Goal: Task Accomplishment & Management: Manage account settings

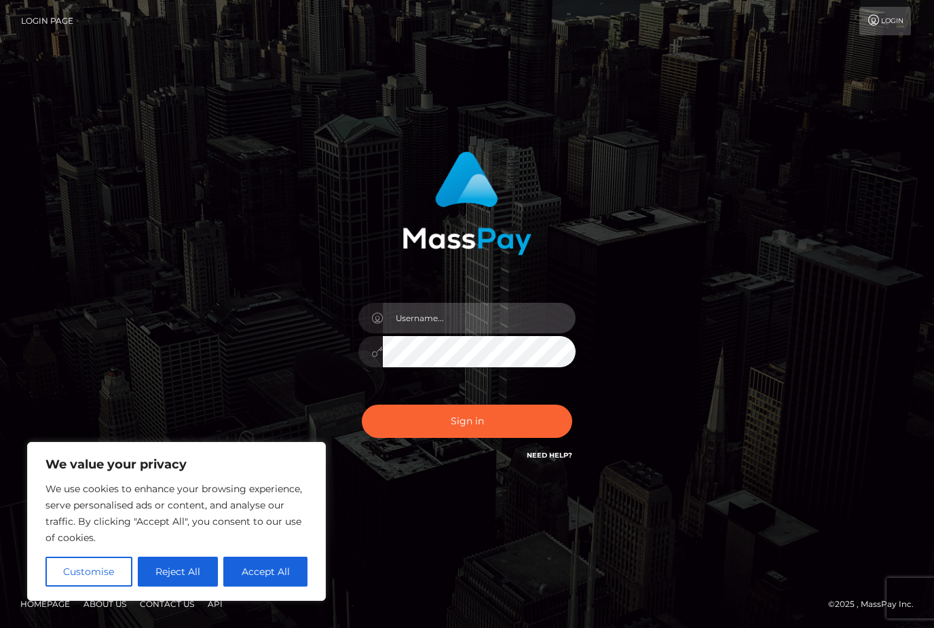
click at [418, 333] on input "text" at bounding box center [479, 318] width 193 height 31
type input "[EMAIL_ADDRESS][DOMAIN_NAME]"
click at [495, 438] on button "Sign in" at bounding box center [467, 421] width 210 height 33
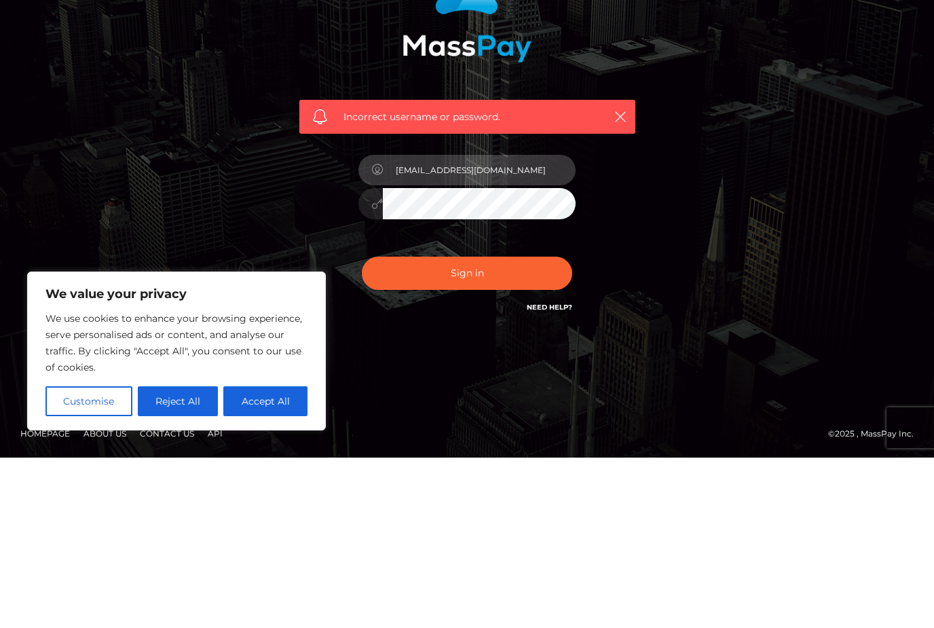
type input "tinavee24@gmail.com"
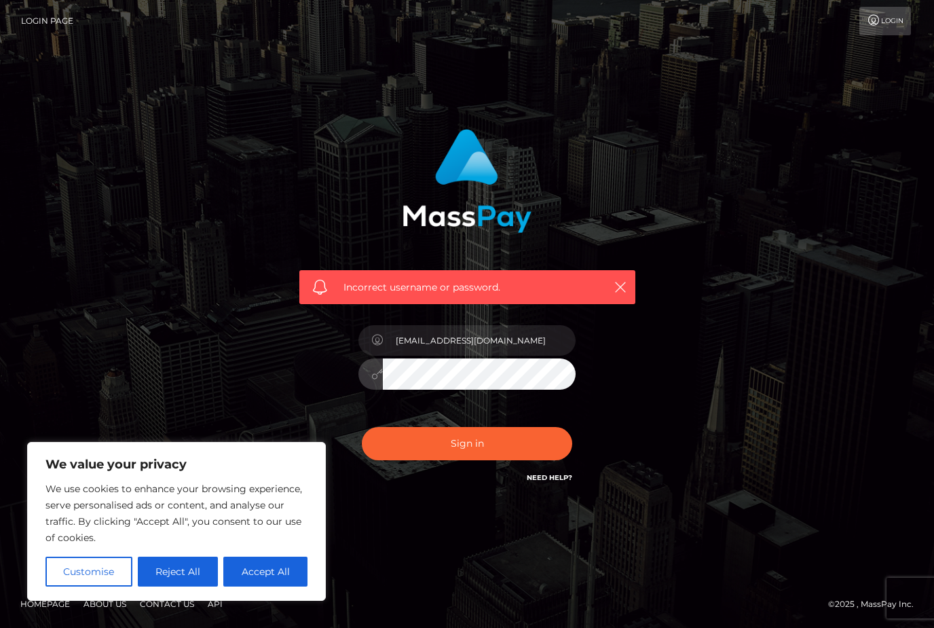
click at [467, 427] on button "Sign in" at bounding box center [467, 443] width 210 height 33
drag, startPoint x: 524, startPoint y: 352, endPoint x: 524, endPoint y: 523, distance: 171.0
click at [524, 352] on form "Incorrect username or password." at bounding box center [467, 314] width 356 height 390
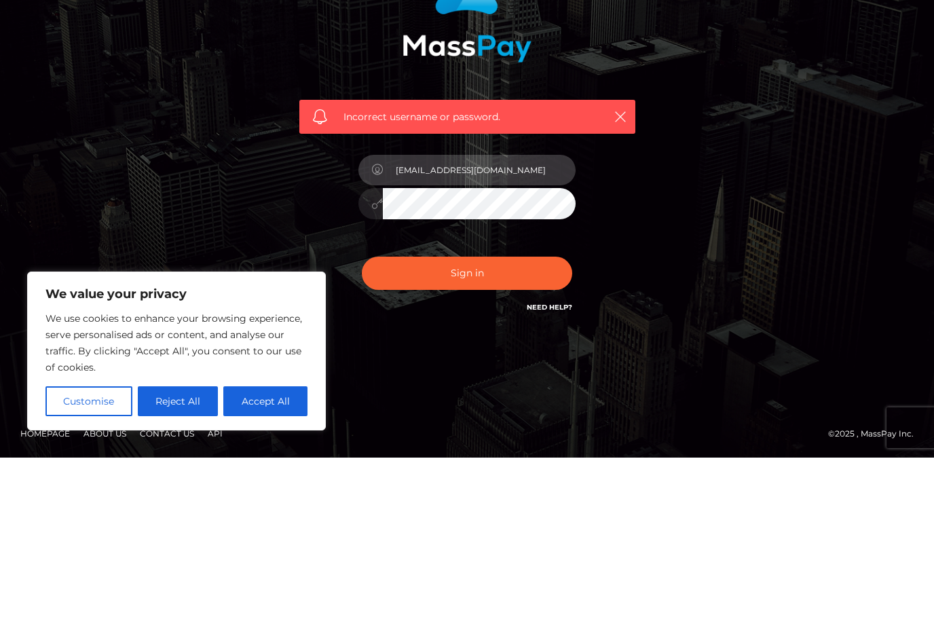
type input "tinavee24@gmail.com"
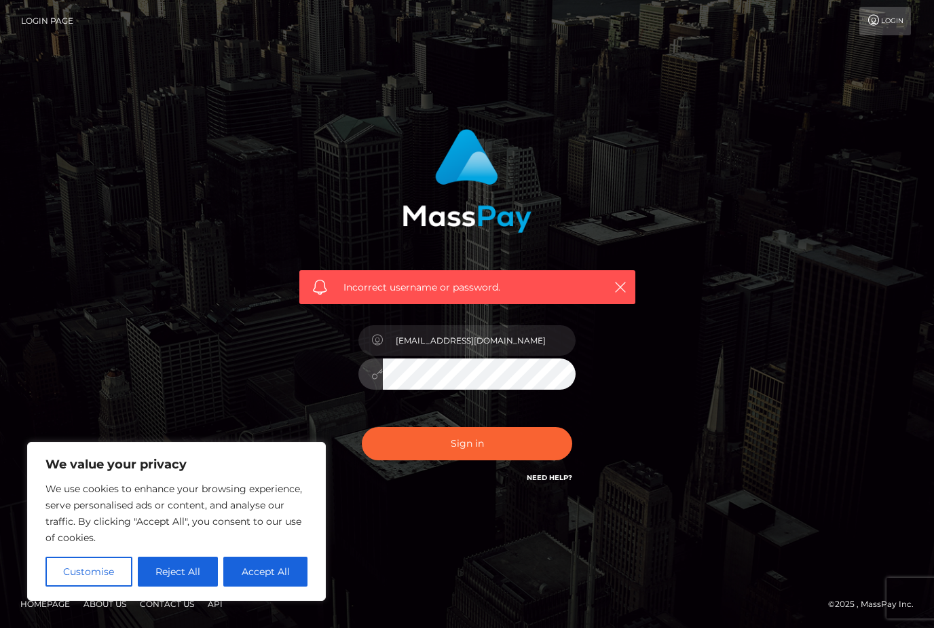
click at [467, 427] on button "Sign in" at bounding box center [467, 443] width 210 height 33
click at [519, 358] on form "Incorrect username or password." at bounding box center [467, 314] width 356 height 390
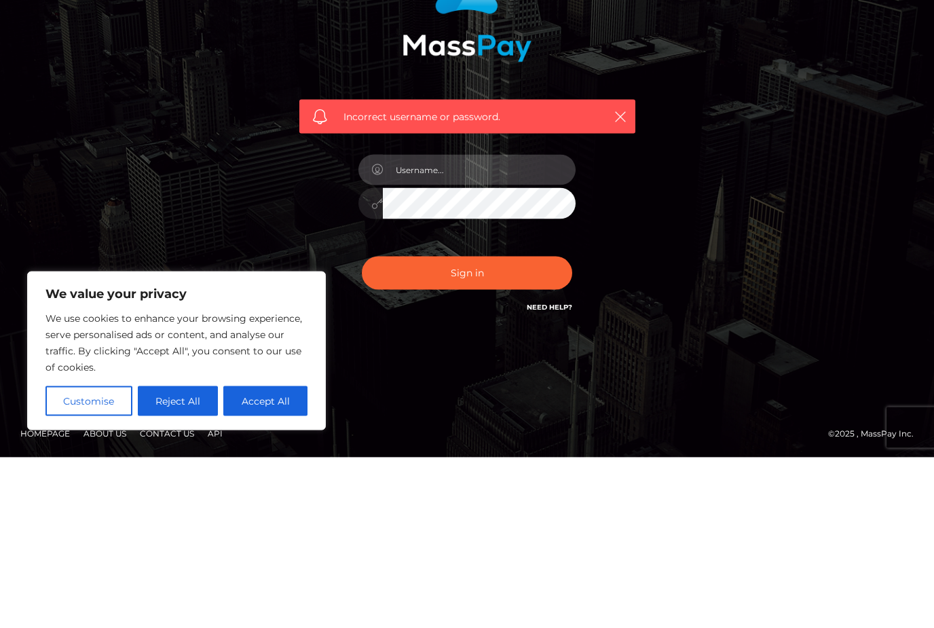
type input "[EMAIL_ADDRESS][DOMAIN_NAME]"
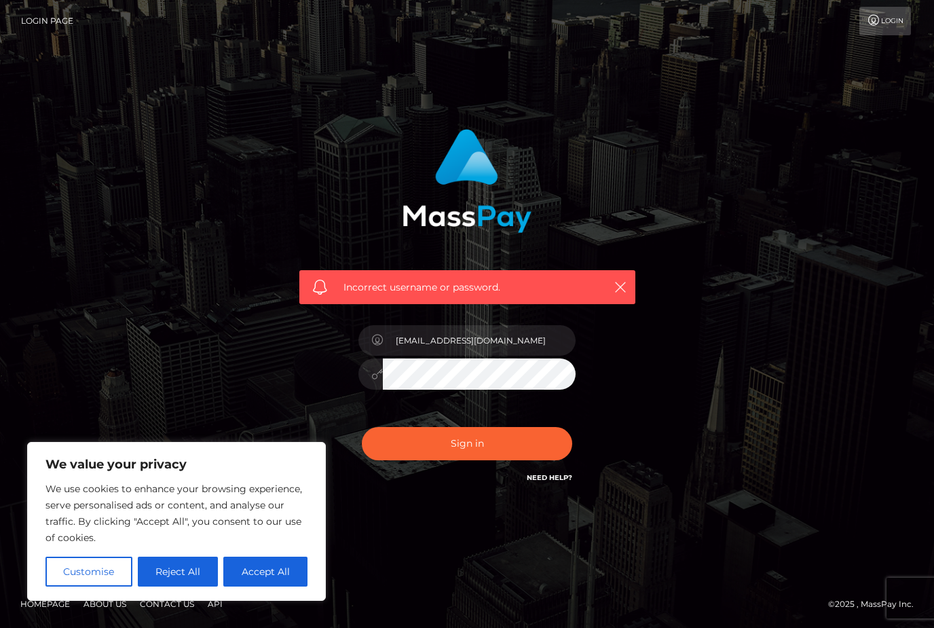
click at [497, 428] on button "Sign in" at bounding box center [467, 443] width 210 height 33
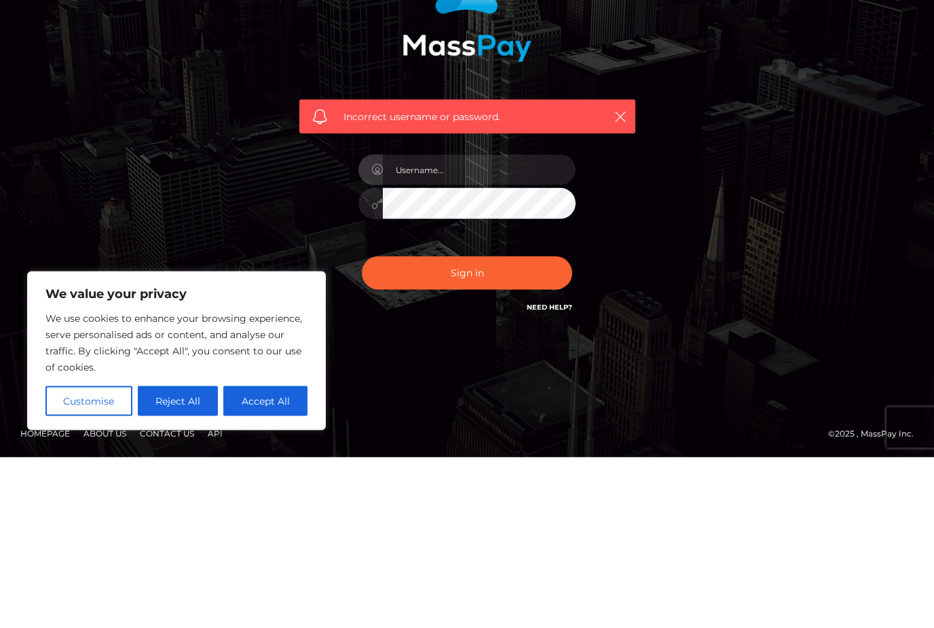
click at [622, 149] on div "Incorrect username or password." at bounding box center [467, 211] width 356 height 185
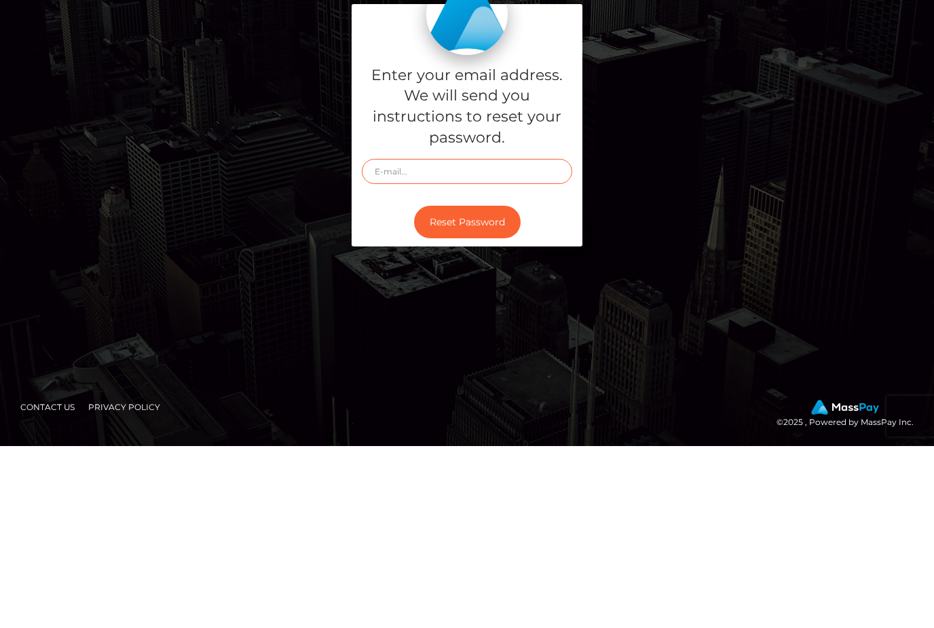
type input "[EMAIL_ADDRESS][DOMAIN_NAME]"
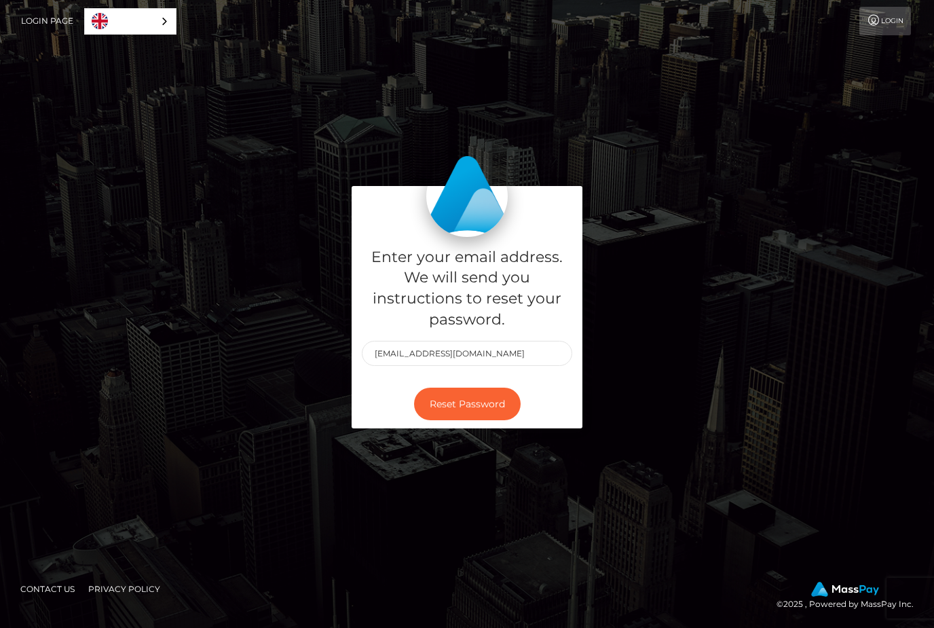
click at [457, 161] on img at bounding box center [466, 195] width 81 height 81
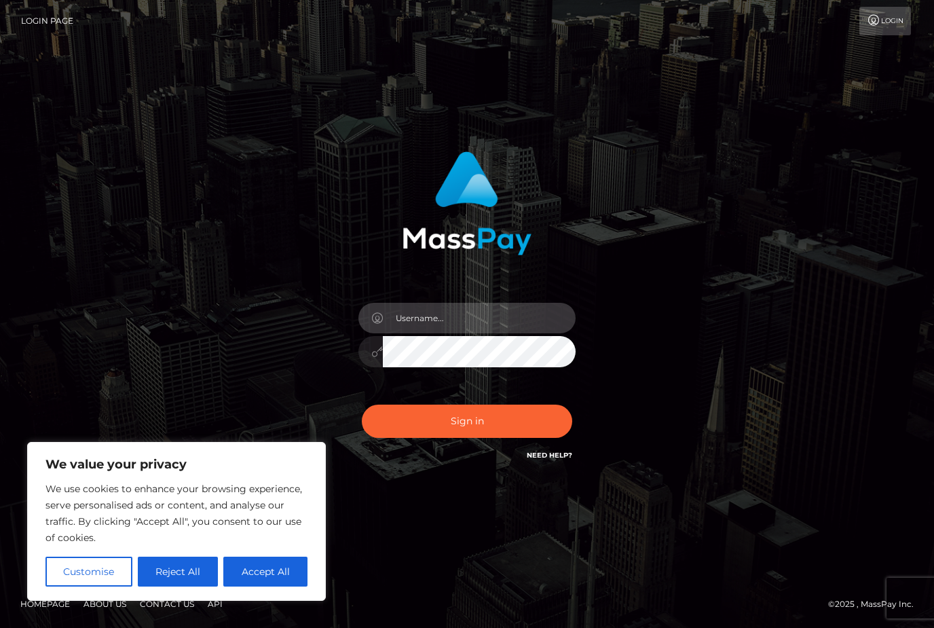
type input "[EMAIL_ADDRESS][DOMAIN_NAME]"
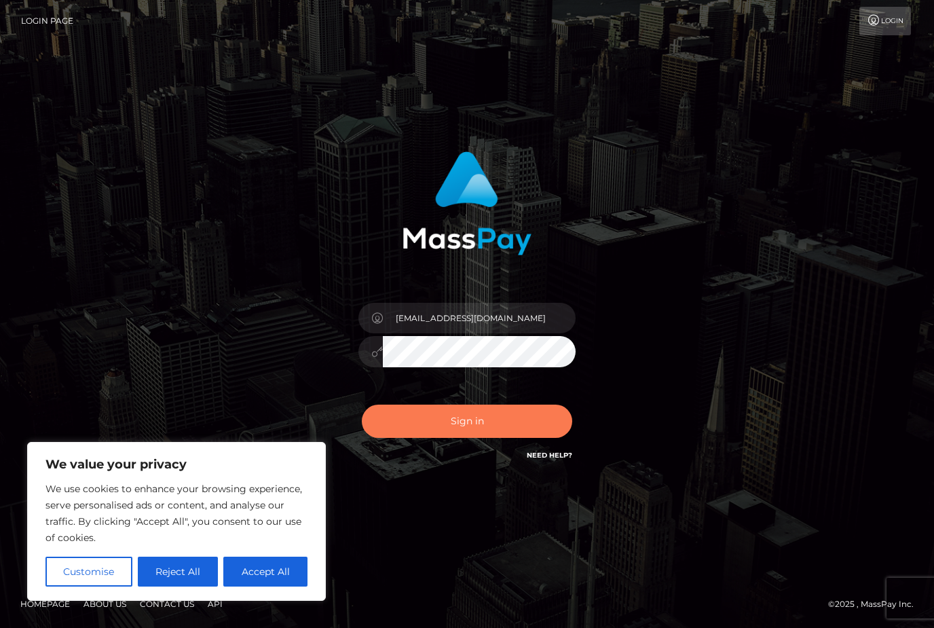
click at [433, 438] on button "Sign in" at bounding box center [467, 421] width 210 height 33
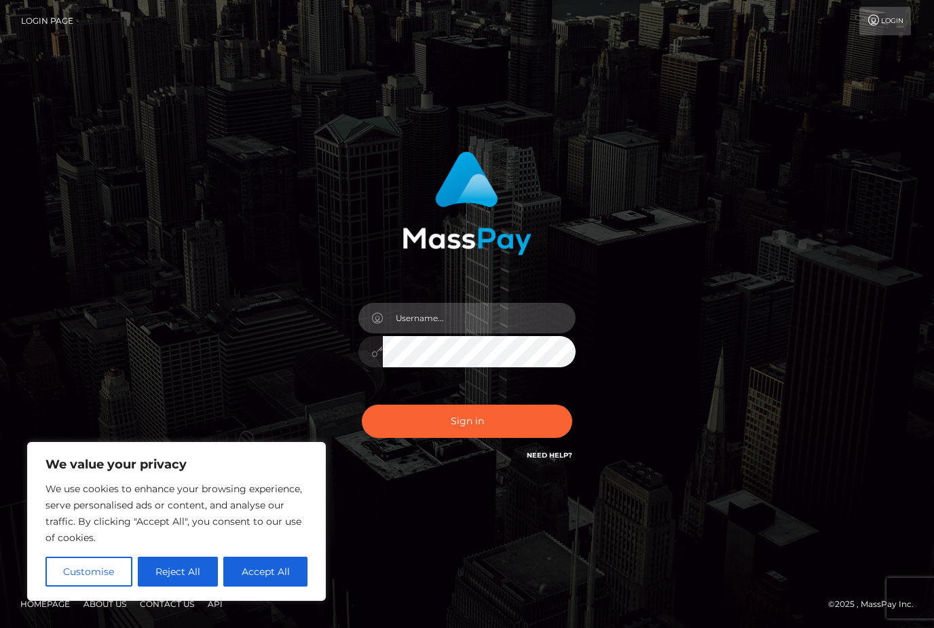
type input "[EMAIL_ADDRESS][DOMAIN_NAME]"
click at [527, 438] on button "Sign in" at bounding box center [467, 421] width 210 height 33
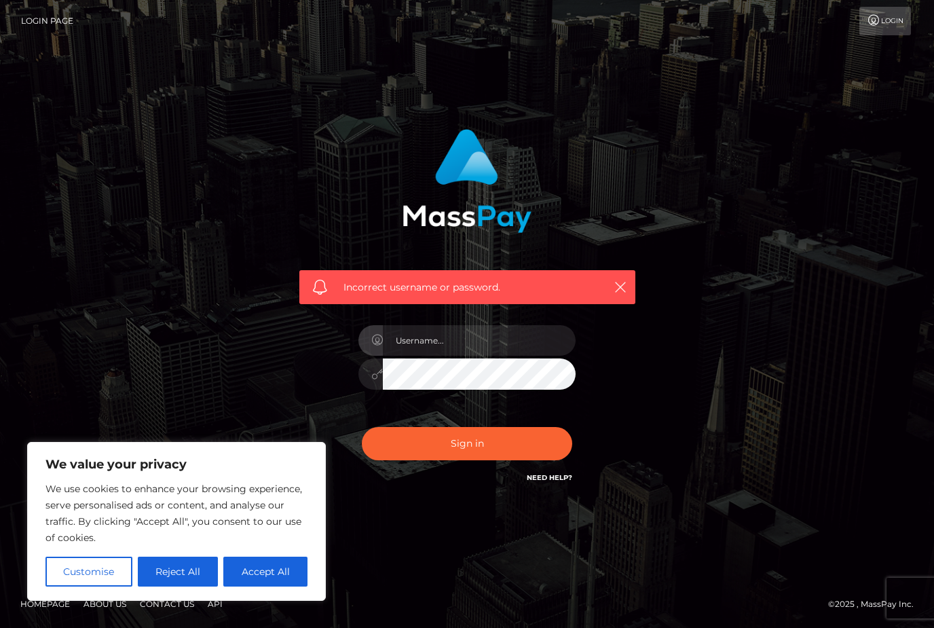
click at [699, 365] on div "Incorrect username or password." at bounding box center [467, 314] width 774 height 390
click at [542, 488] on div "Need Help?" at bounding box center [549, 479] width 45 height 17
click at [551, 482] on link "Need Help?" at bounding box center [549, 477] width 45 height 9
